Goal: Transaction & Acquisition: Book appointment/travel/reservation

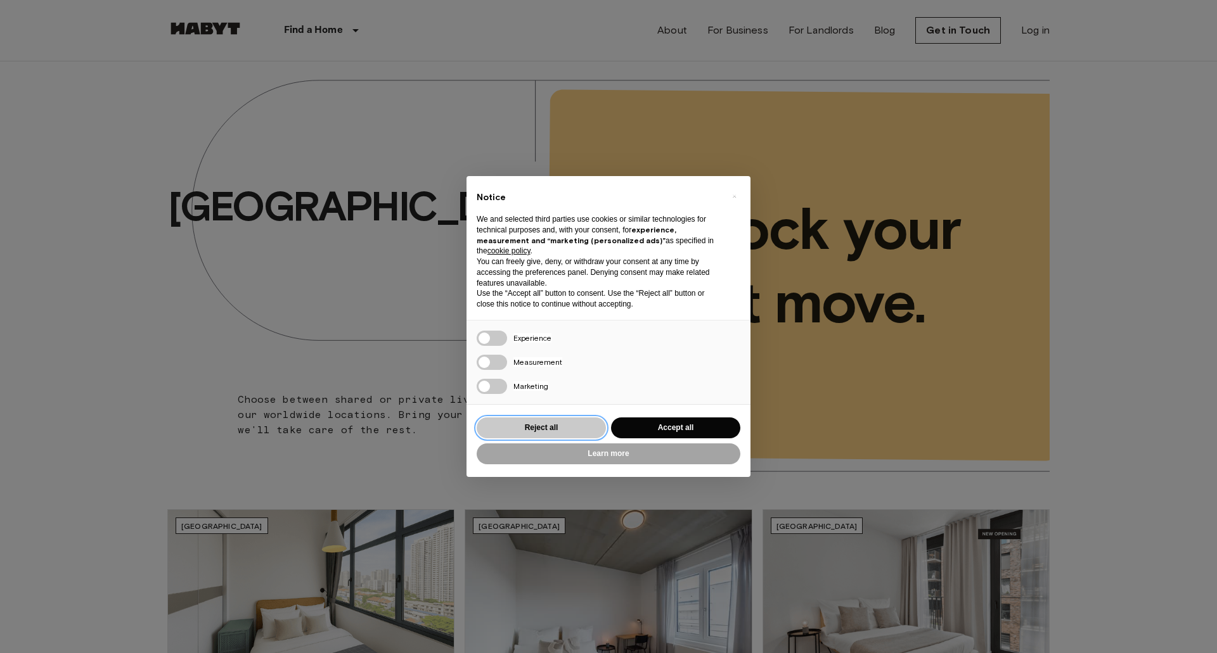
click at [546, 420] on button "Reject all" at bounding box center [541, 428] width 129 height 21
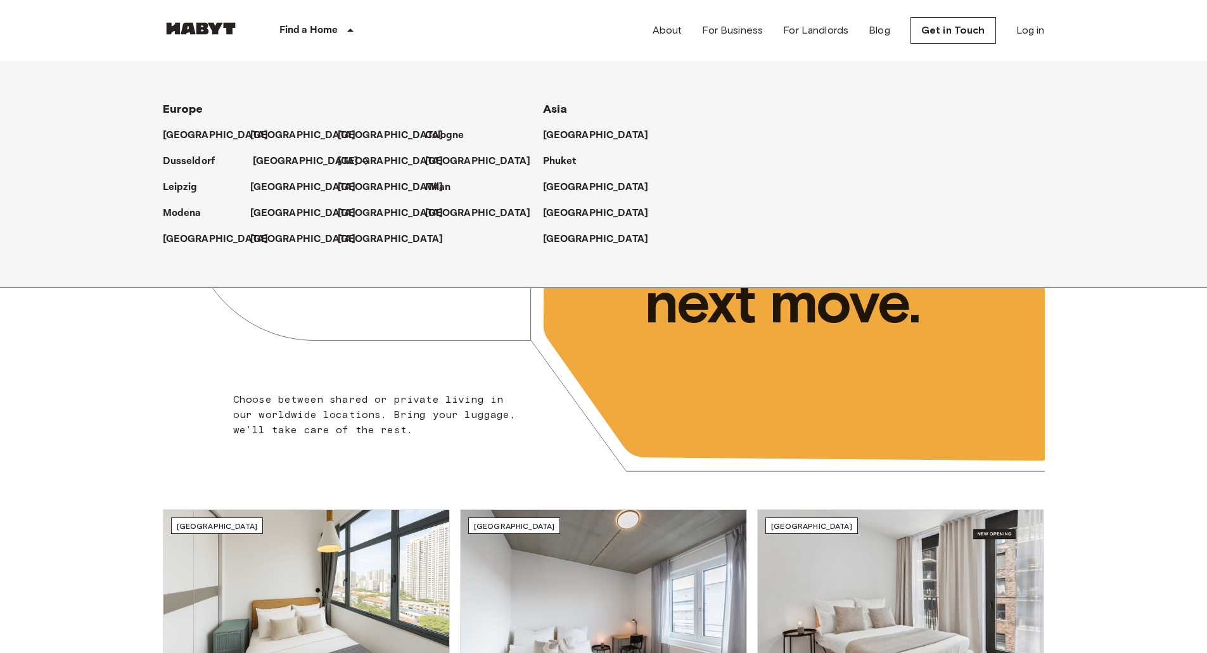
click at [283, 155] on p "[GEOGRAPHIC_DATA]" at bounding box center [306, 161] width 106 height 15
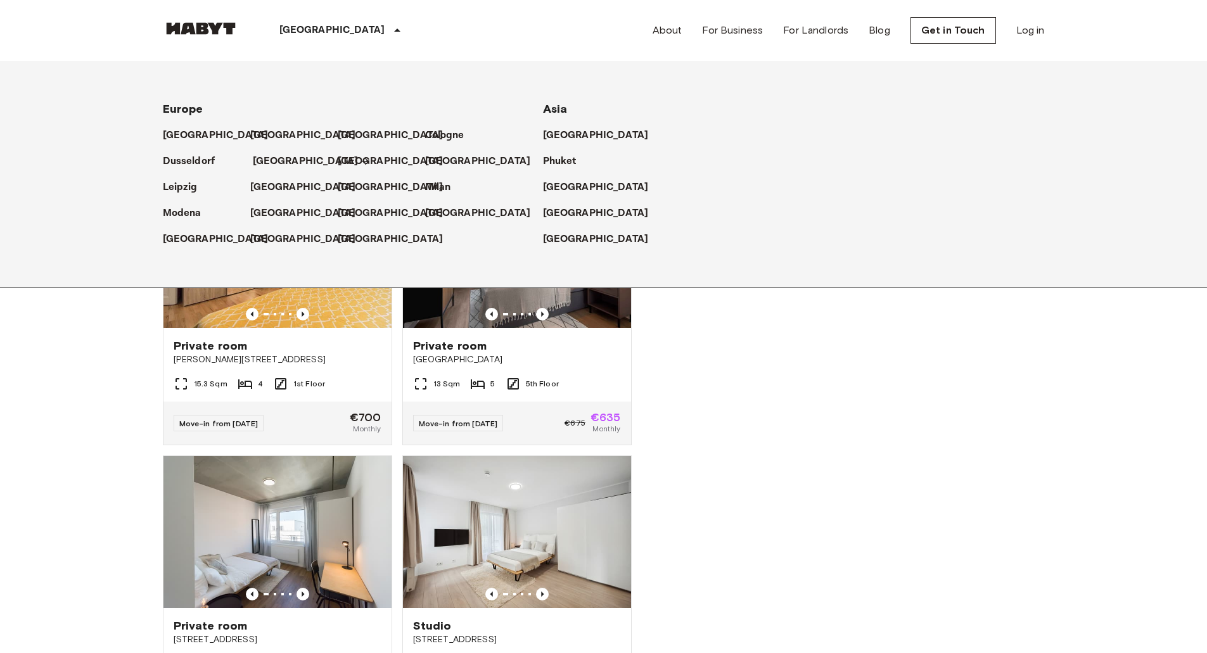
click at [283, 155] on p "[GEOGRAPHIC_DATA]" at bounding box center [306, 161] width 106 height 15
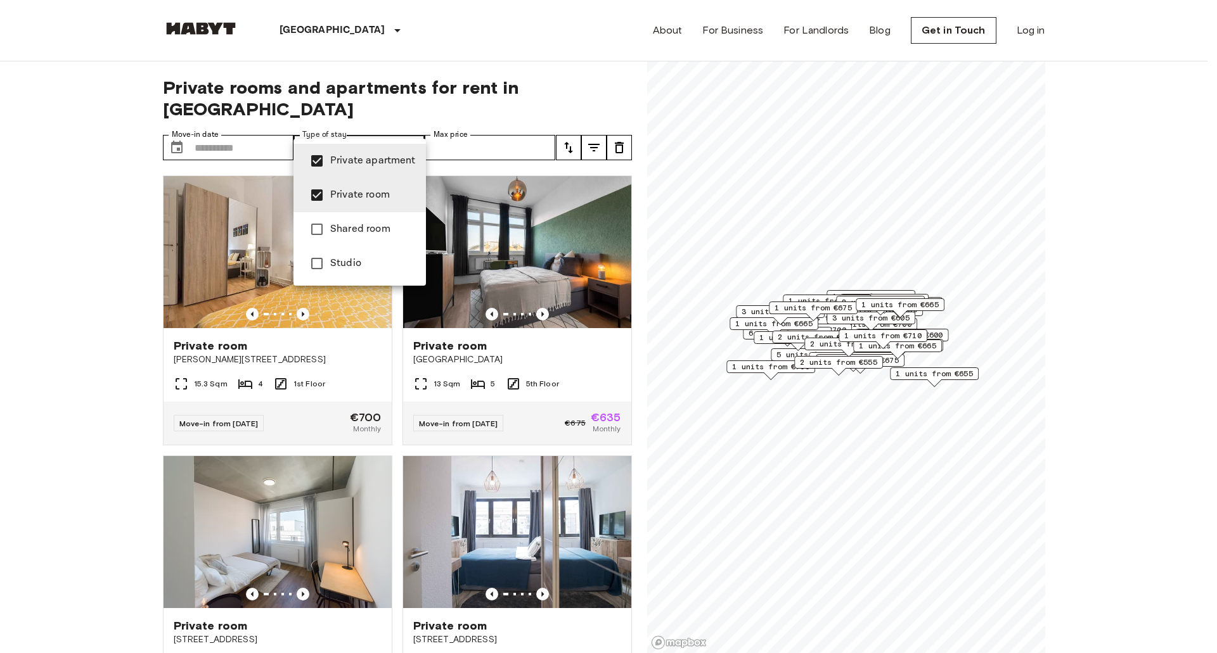
type input "**********"
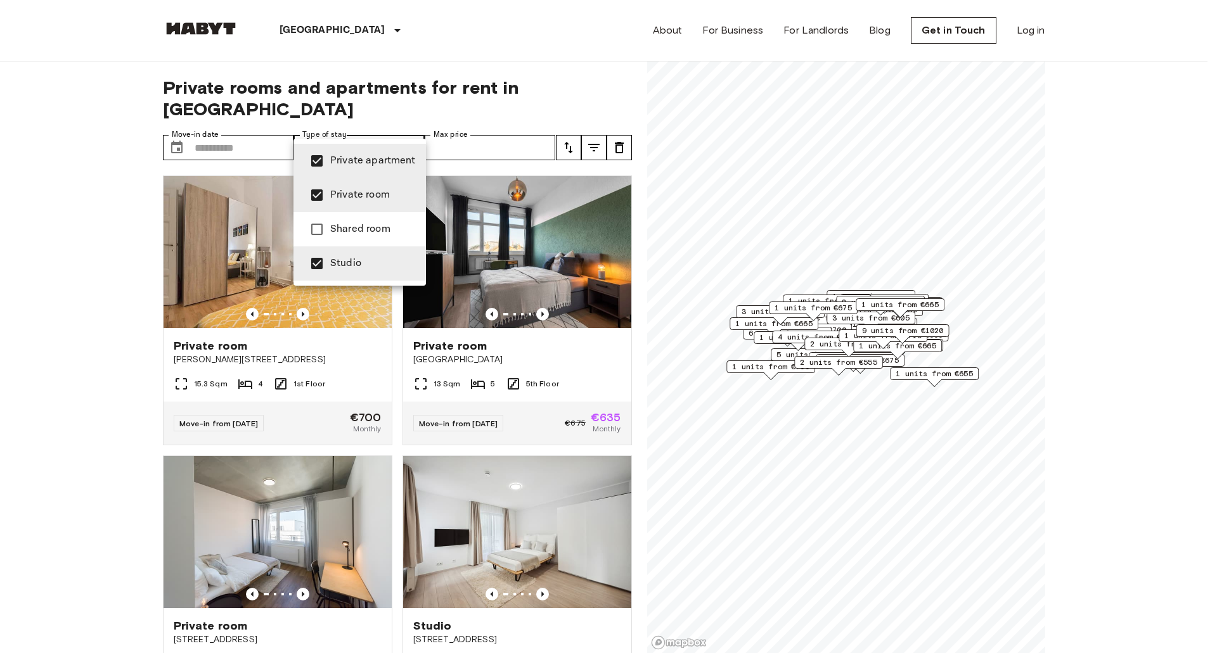
click at [461, 131] on div at bounding box center [608, 326] width 1217 height 653
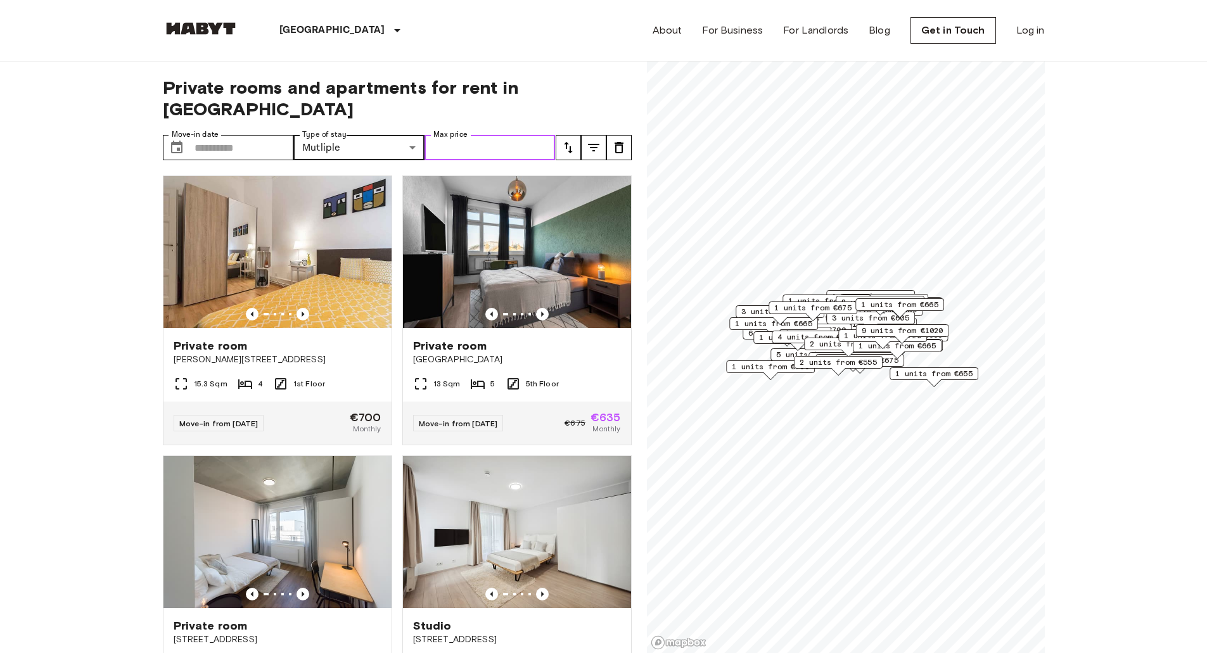
click at [462, 135] on input "Max price" at bounding box center [490, 147] width 131 height 25
click at [269, 135] on input "Move-in date" at bounding box center [244, 147] width 99 height 25
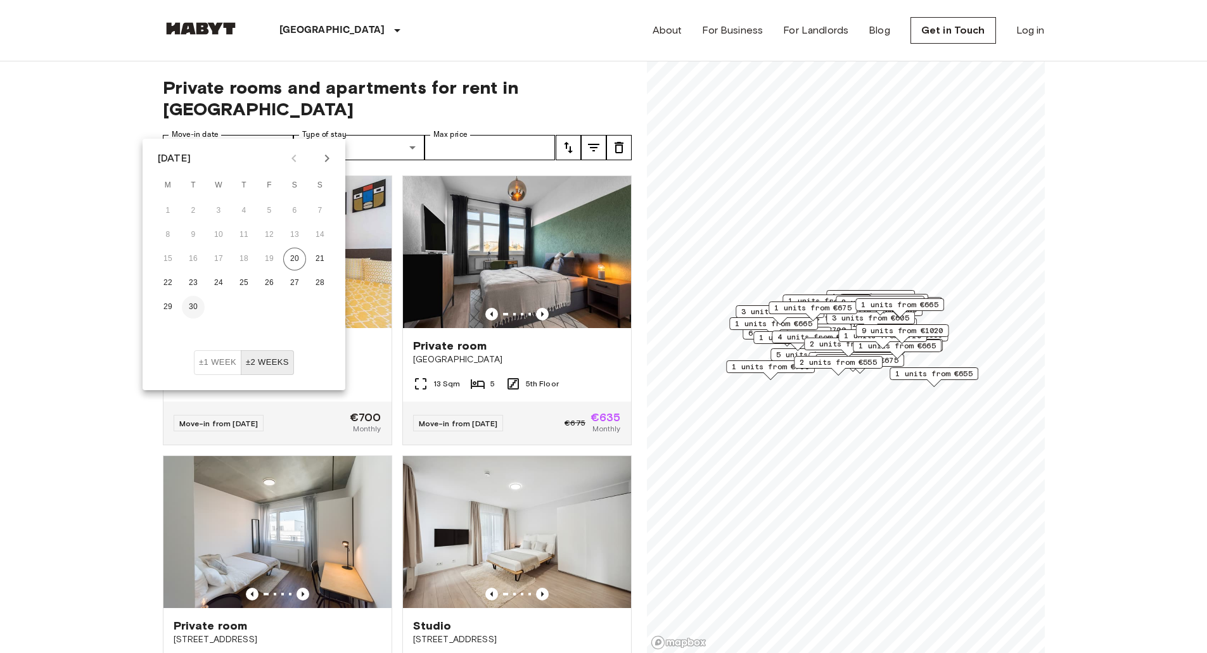
click at [191, 303] on button "30" at bounding box center [193, 307] width 23 height 23
type input "**********"
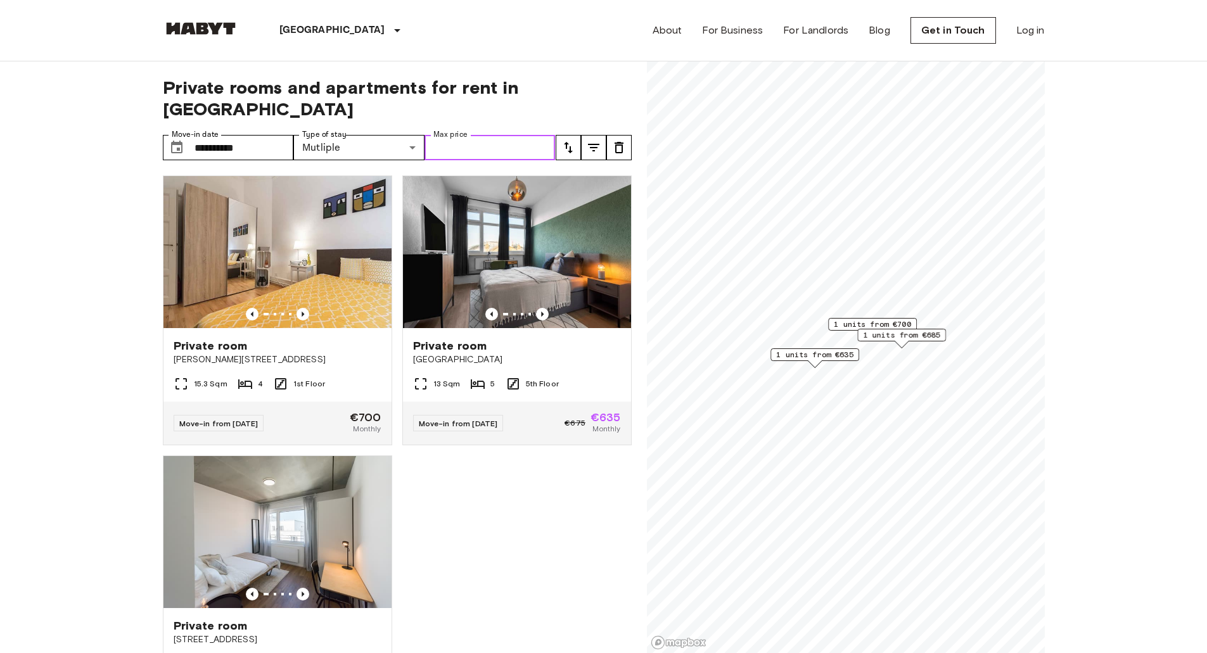
click at [477, 135] on input "Max price" at bounding box center [490, 147] width 131 height 25
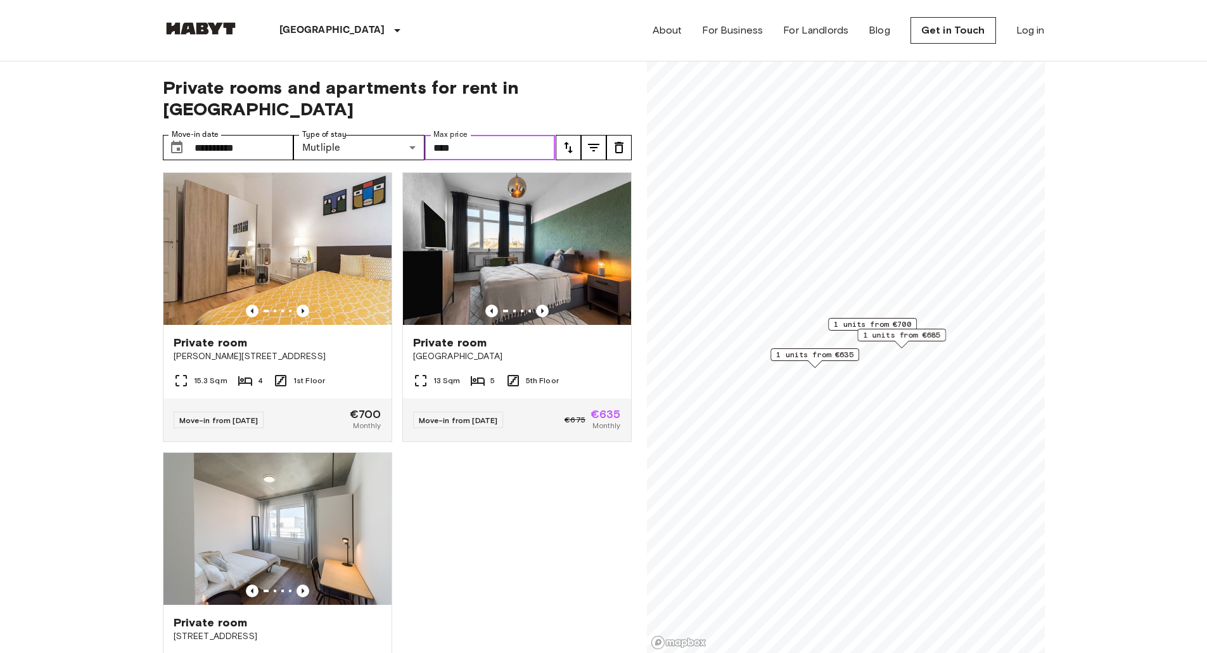
scroll to position [4, 0]
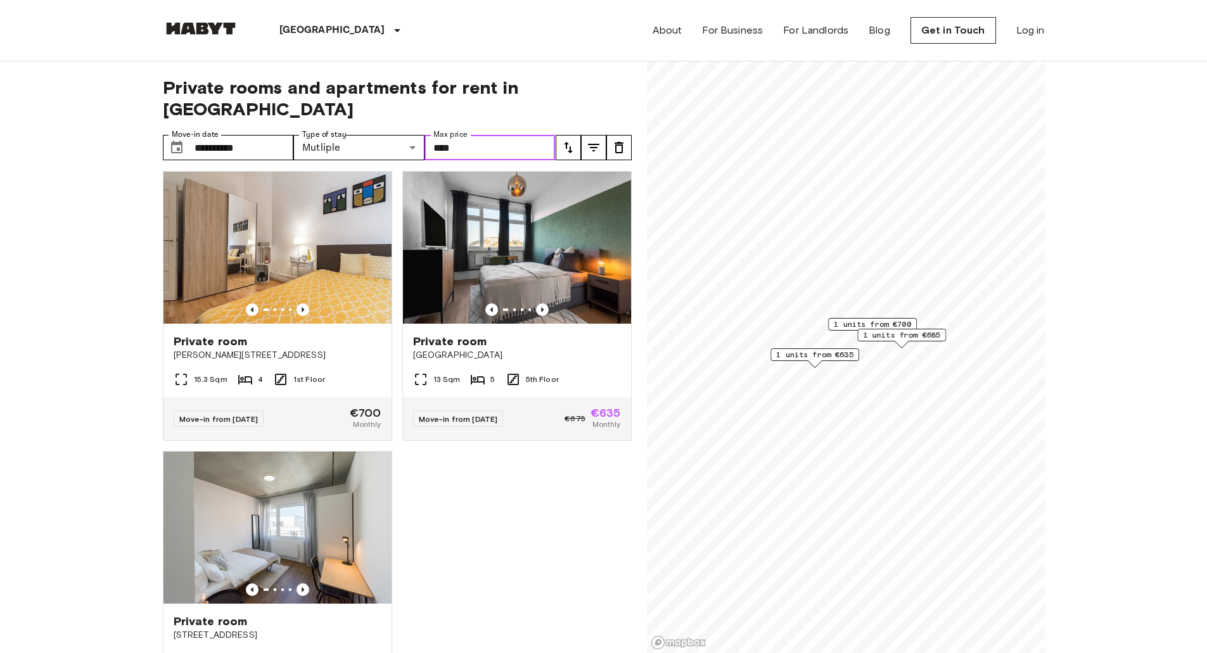
type input "****"
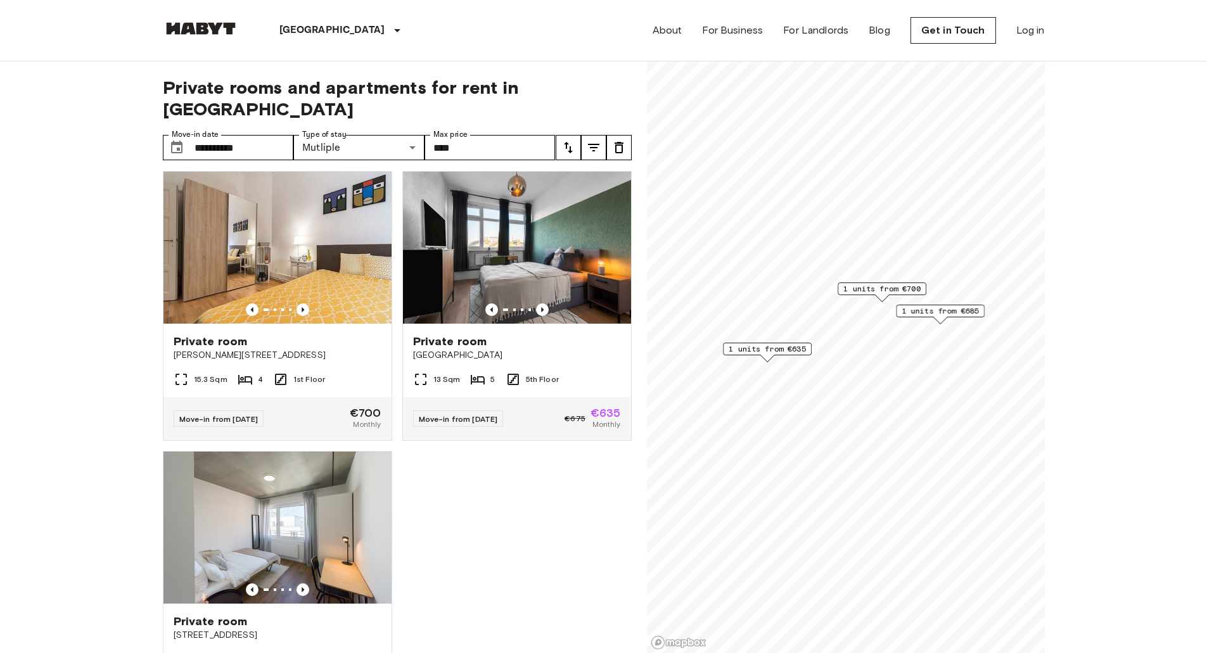
click at [966, 312] on span "1 units from €685" at bounding box center [940, 310] width 77 height 11
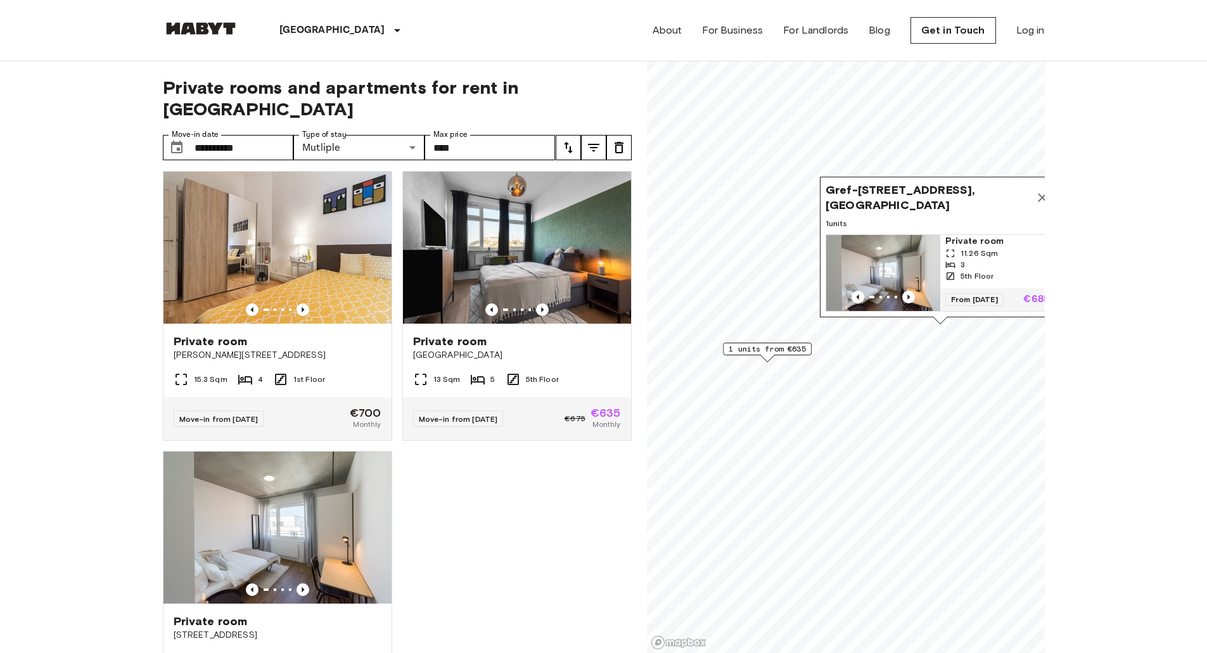
click at [983, 248] on span "11.26 Sqm" at bounding box center [979, 253] width 37 height 11
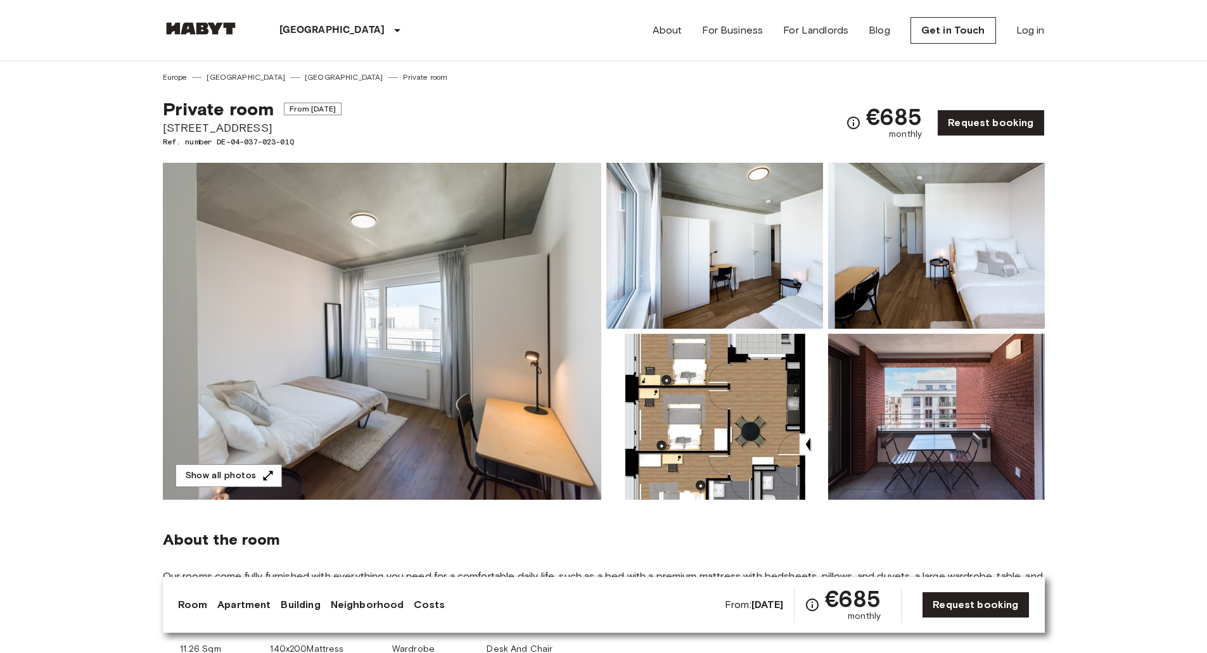
click at [423, 318] on img at bounding box center [382, 331] width 438 height 337
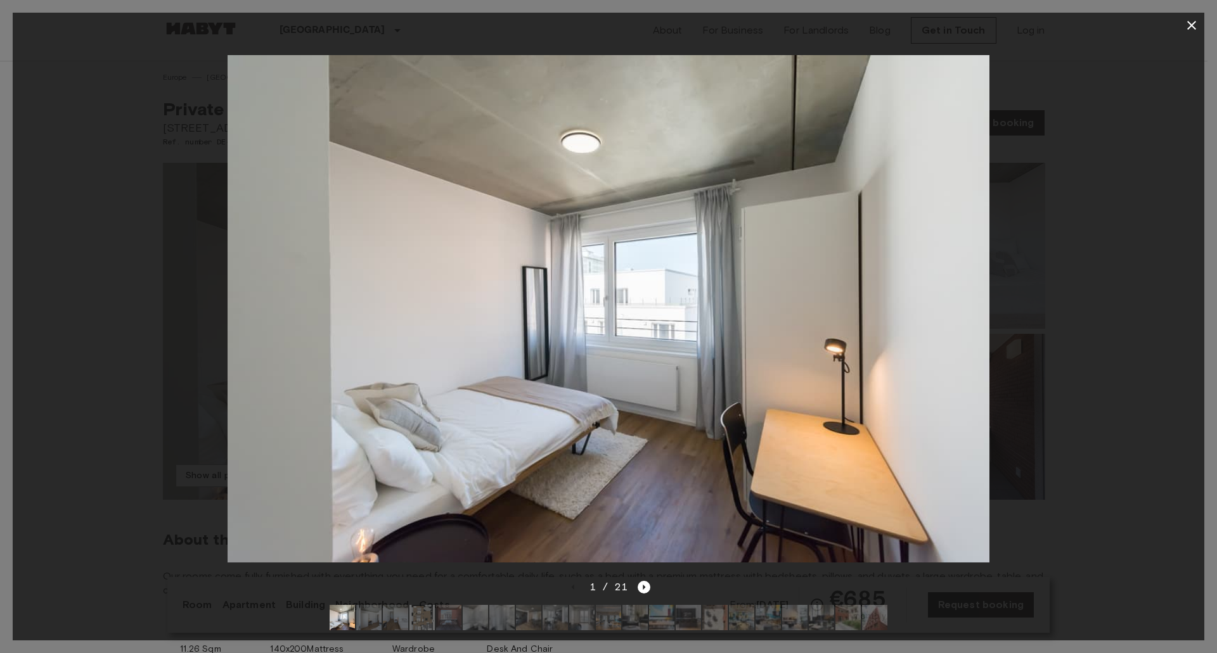
drag, startPoint x: 988, startPoint y: 342, endPoint x: 966, endPoint y: 344, distance: 23.0
click at [928, 342] on img at bounding box center [607, 309] width 761 height 508
click at [645, 581] on icon "Next image" at bounding box center [643, 587] width 13 height 13
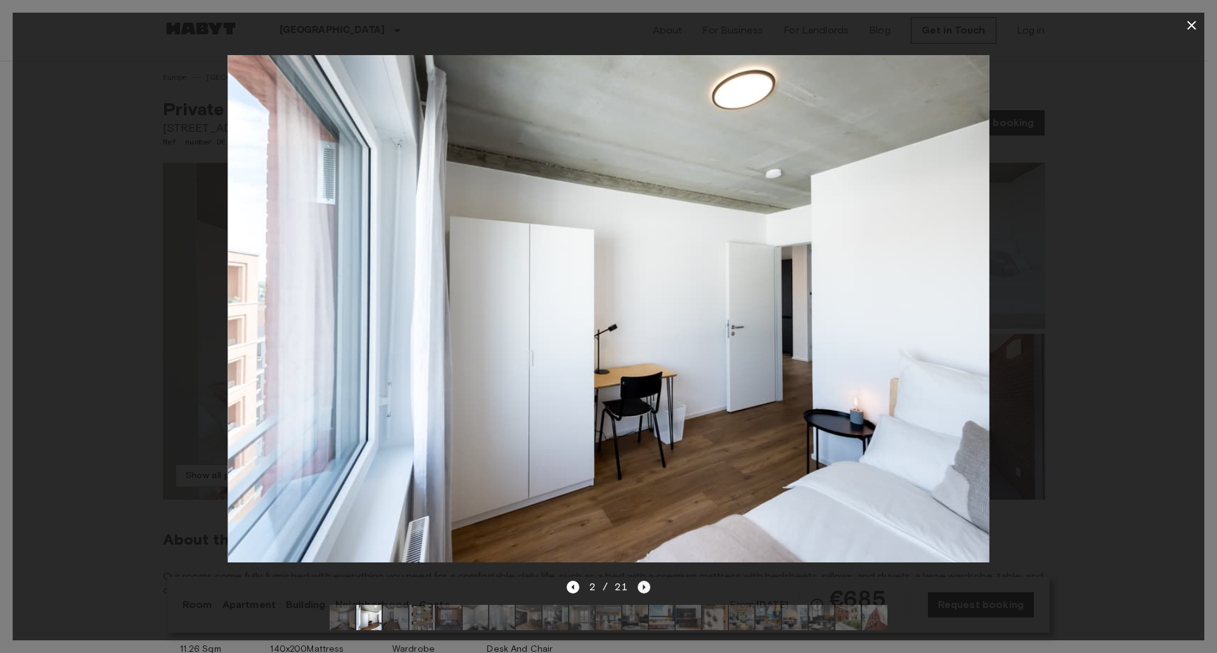
click at [645, 581] on icon "Next image" at bounding box center [643, 587] width 13 height 13
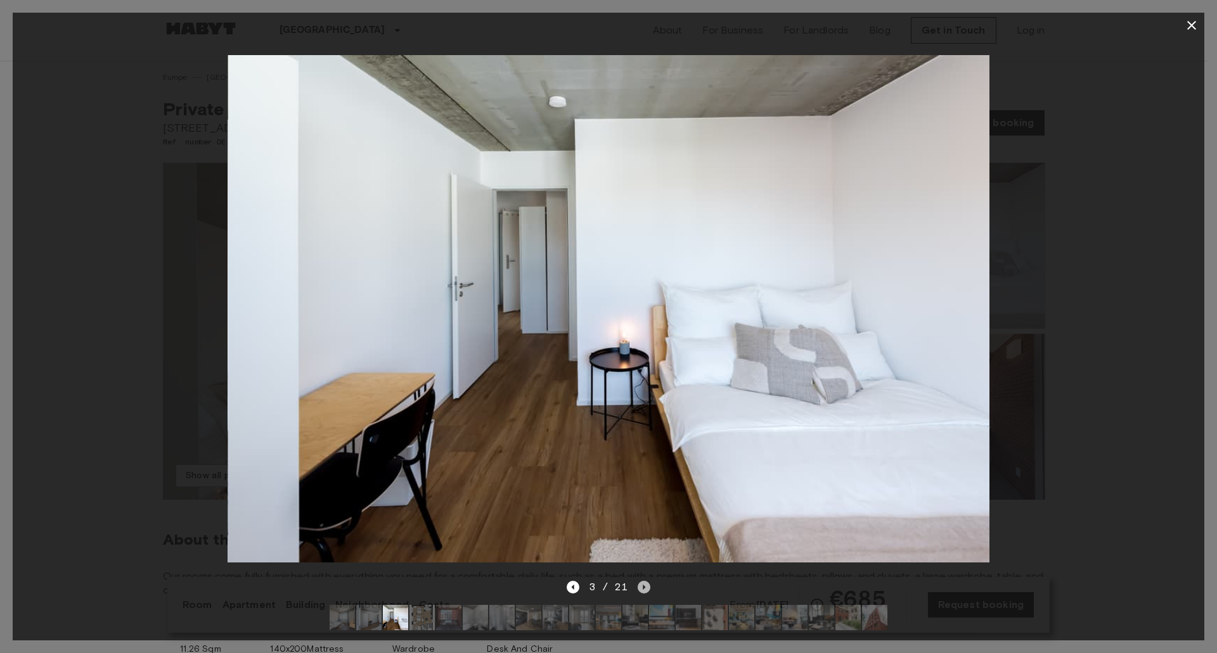
click at [645, 581] on icon "Next image" at bounding box center [643, 587] width 13 height 13
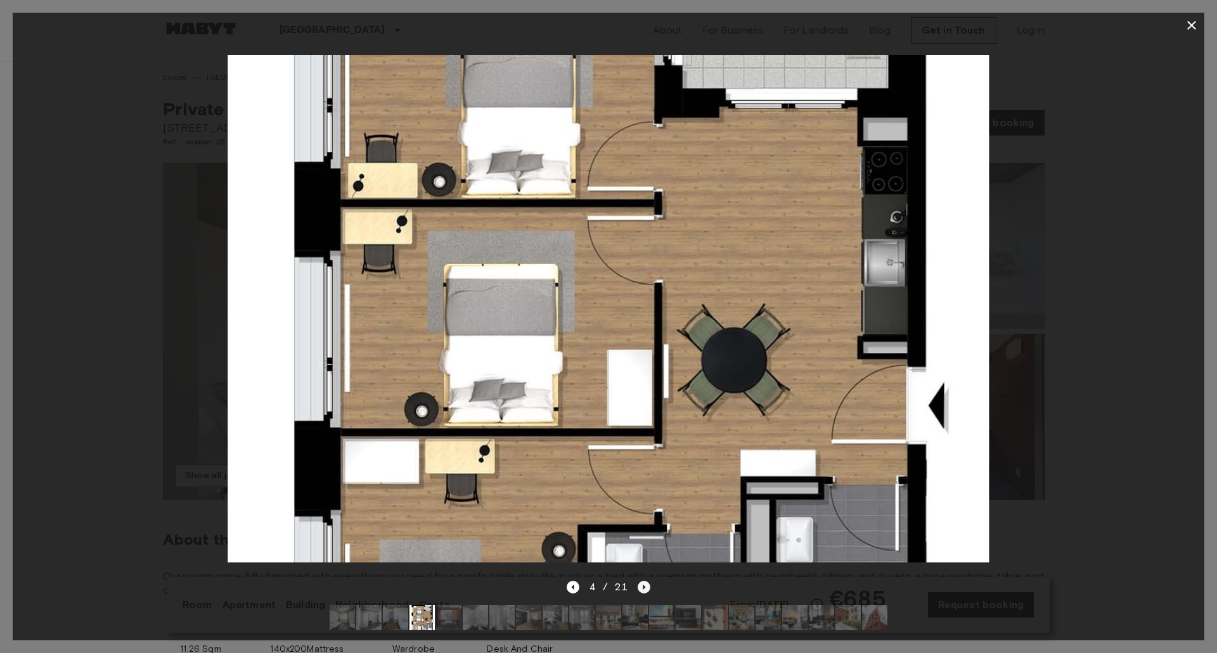
click at [645, 581] on icon "Next image" at bounding box center [643, 587] width 13 height 13
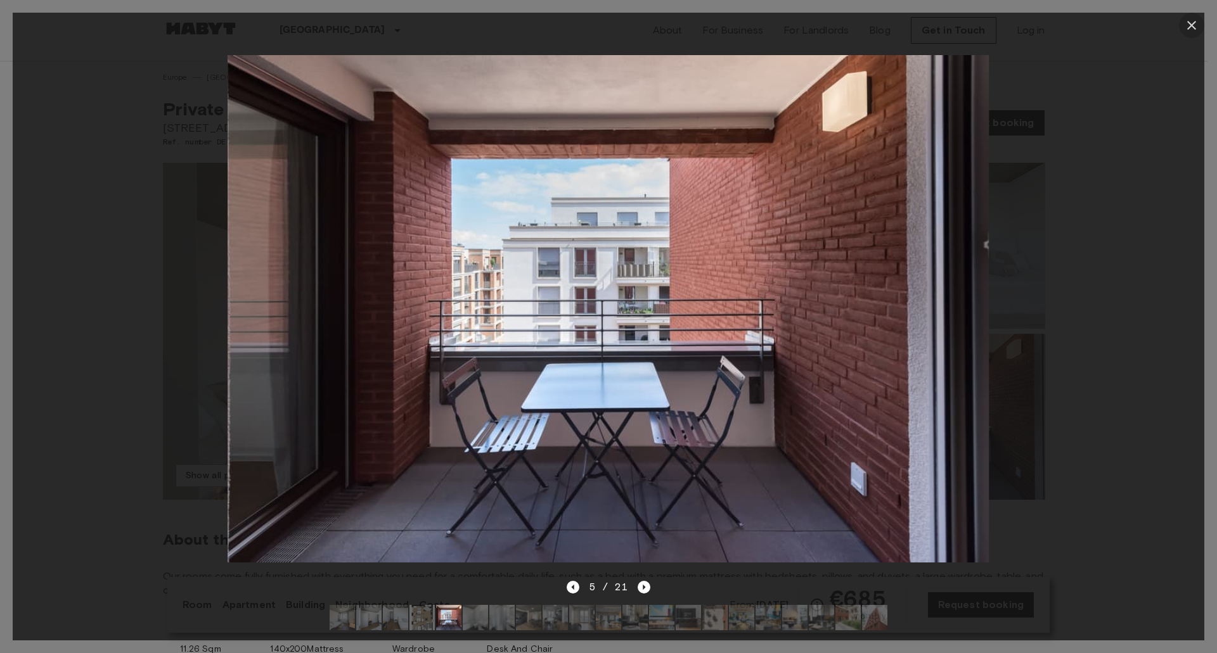
click at [1194, 22] on icon "button" at bounding box center [1191, 25] width 15 height 15
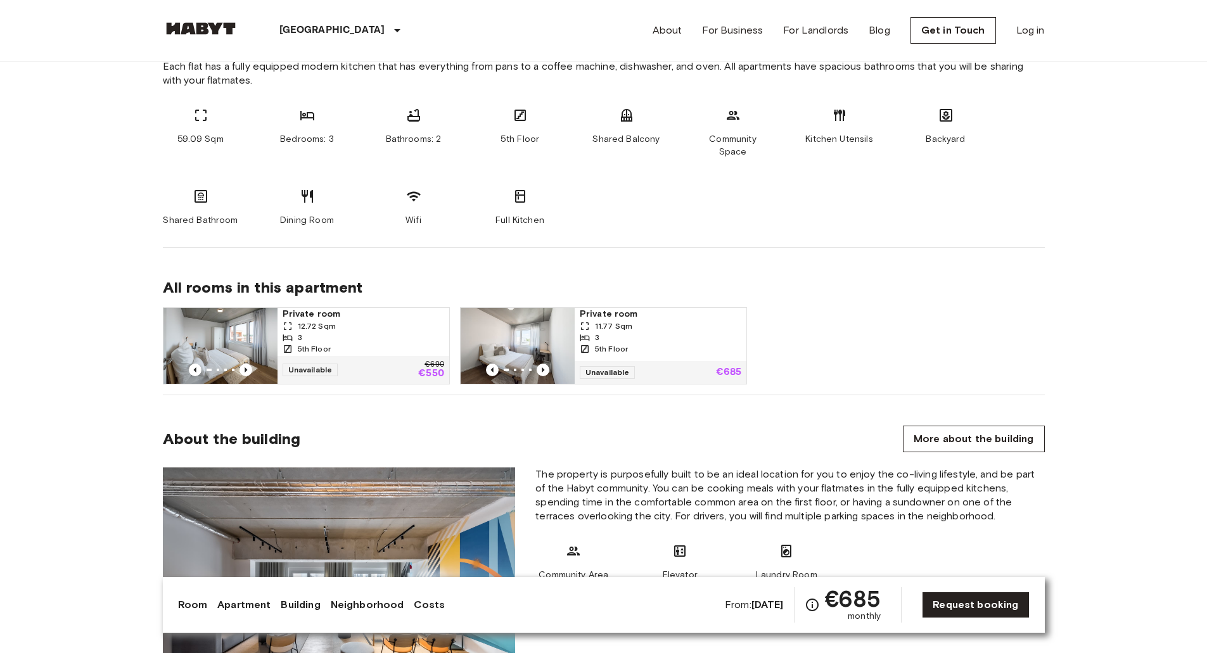
scroll to position [694, 0]
